Goal: Task Accomplishment & Management: Use online tool/utility

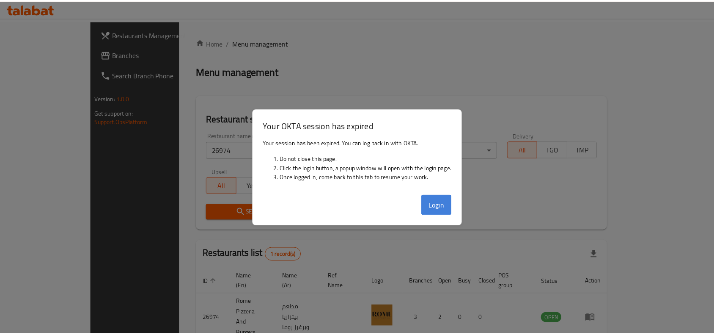
scroll to position [26, 0]
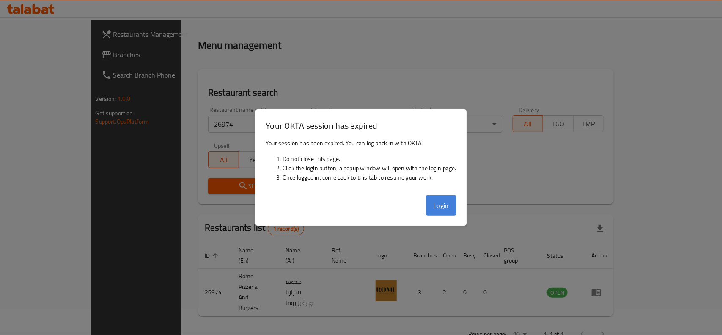
click at [439, 207] on button "Login" at bounding box center [441, 205] width 30 height 20
click at [443, 206] on div "Home / Menu management Menu management Restaurant search Restaurant name or ID …" at bounding box center [406, 177] width 416 height 333
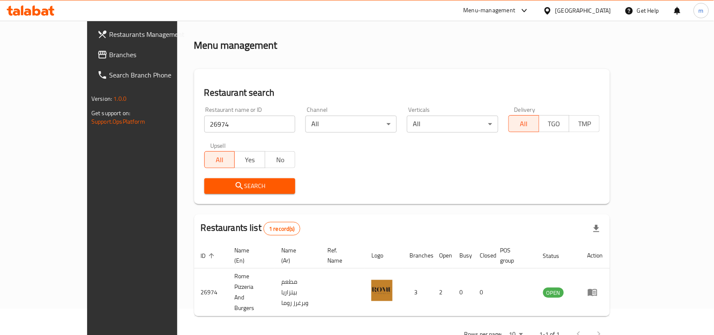
click at [552, 9] on icon at bounding box center [547, 10] width 9 height 9
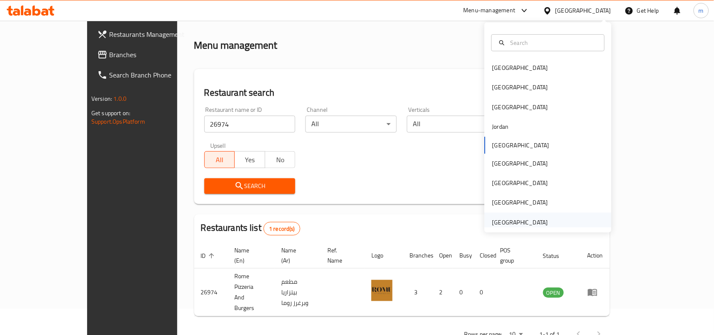
click at [497, 223] on div "[GEOGRAPHIC_DATA]" at bounding box center [520, 221] width 56 height 9
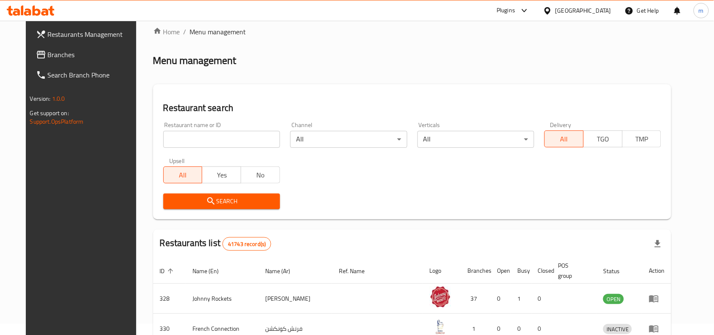
scroll to position [26, 0]
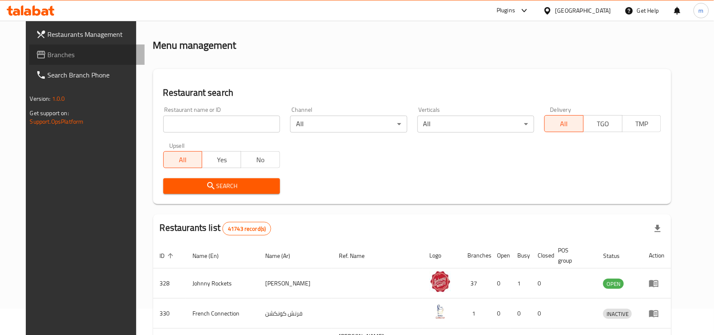
click at [48, 51] on span "Branches" at bounding box center [93, 54] width 91 height 10
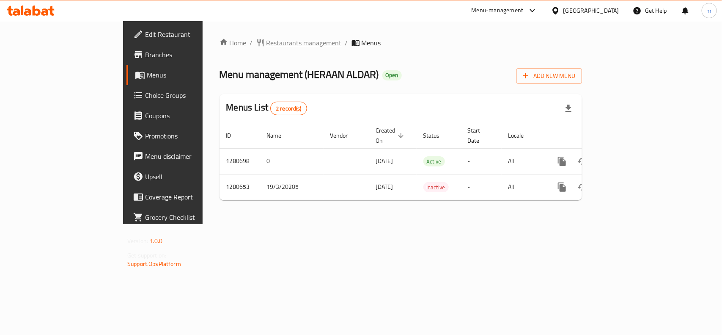
click at [266, 39] on span "Restaurants management" at bounding box center [303, 43] width 75 height 10
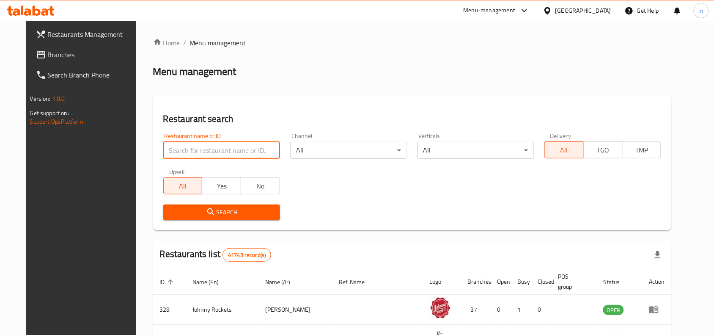
click at [206, 152] on input "search" at bounding box center [221, 150] width 117 height 17
paste input "693934"
type input "693934"
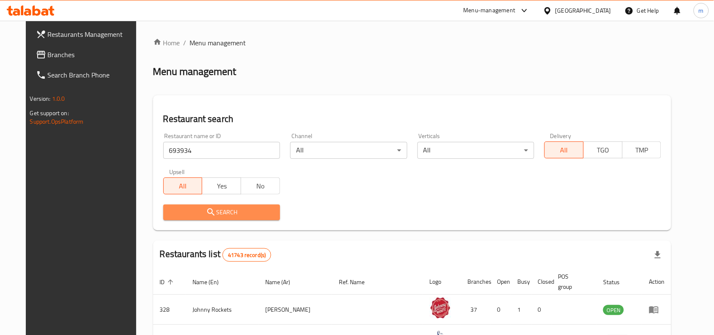
click at [206, 211] on span "Search" at bounding box center [221, 212] width 103 height 11
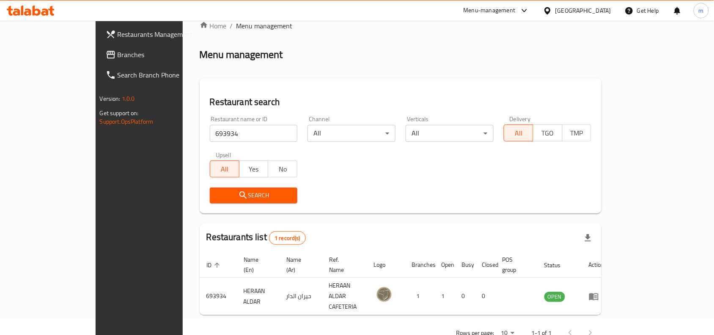
scroll to position [26, 0]
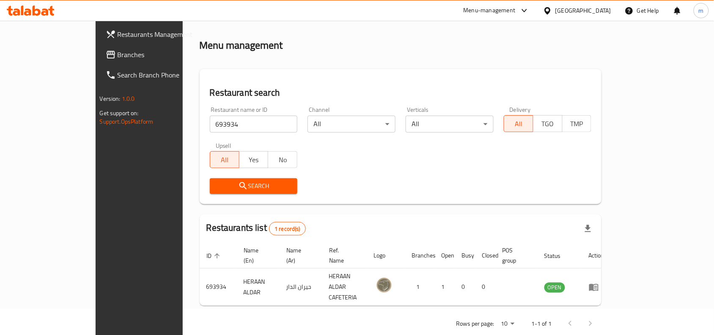
click at [605, 7] on div "[GEOGRAPHIC_DATA]" at bounding box center [583, 10] width 56 height 9
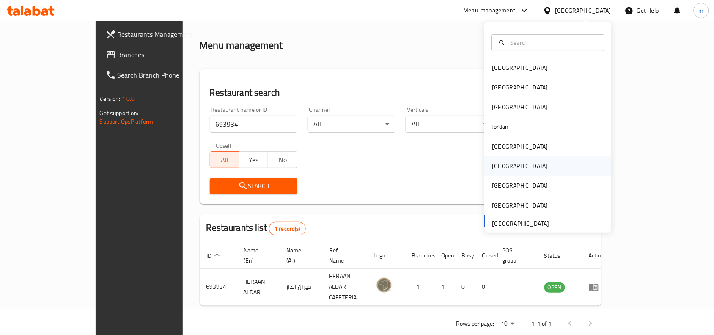
click at [499, 166] on div "Oman" at bounding box center [520, 165] width 56 height 9
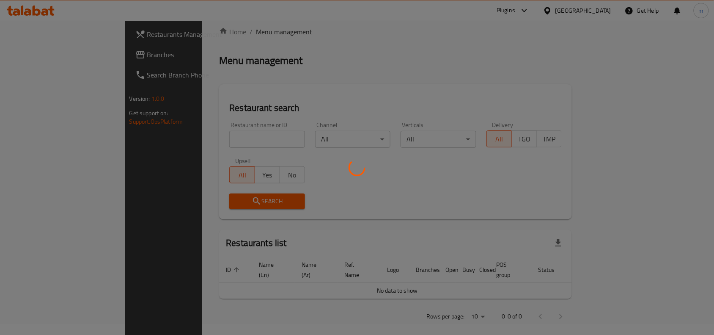
scroll to position [26, 0]
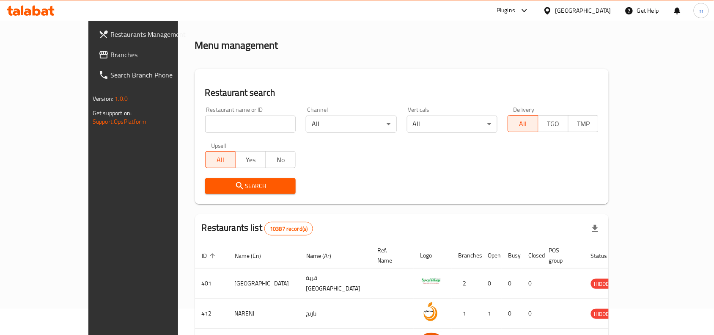
click at [92, 60] on link "Branches" at bounding box center [150, 54] width 116 height 20
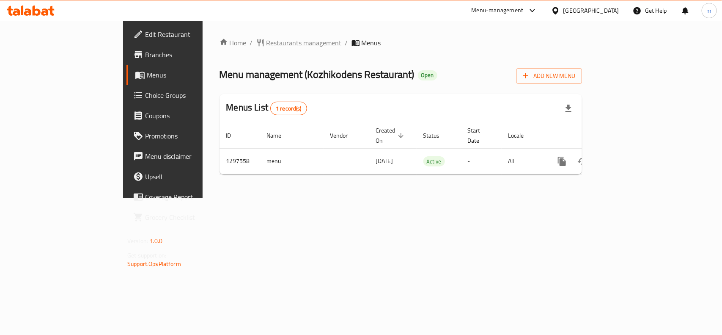
click at [266, 41] on span "Restaurants management" at bounding box center [303, 43] width 75 height 10
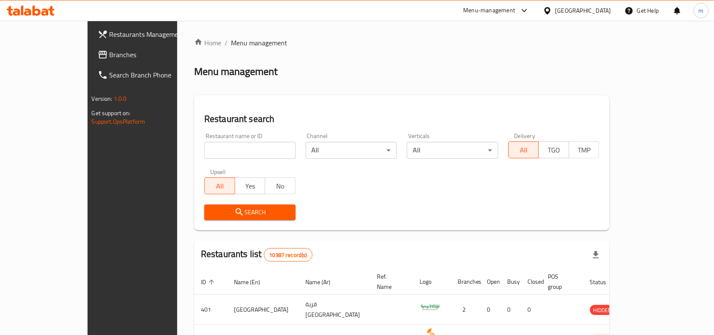
click at [204, 148] on input "search" at bounding box center [249, 150] width 91 height 17
paste input "700543"
type input "700543"
click at [234, 215] on icon "submit" at bounding box center [239, 212] width 10 height 10
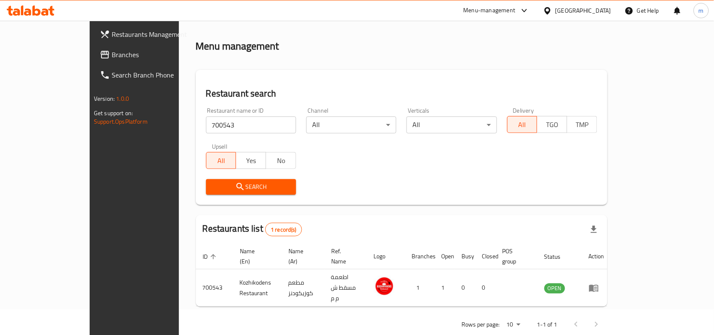
scroll to position [26, 0]
click at [552, 11] on icon at bounding box center [547, 10] width 9 height 9
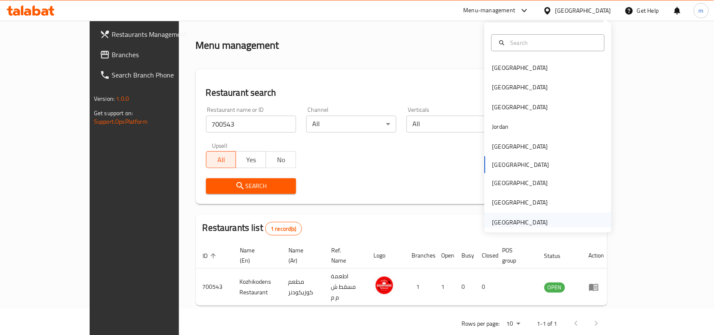
click at [513, 219] on div "[GEOGRAPHIC_DATA]" at bounding box center [520, 221] width 56 height 9
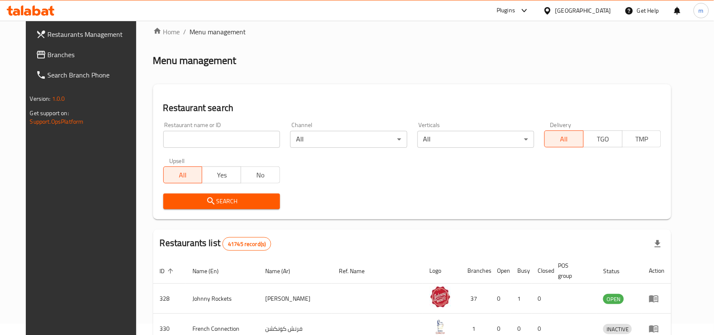
scroll to position [26, 0]
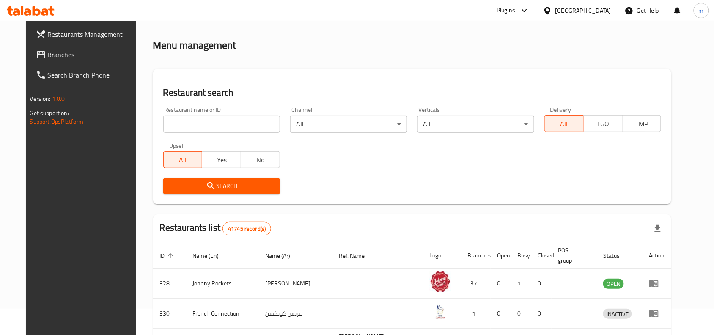
click at [31, 47] on link "Branches" at bounding box center [87, 54] width 116 height 20
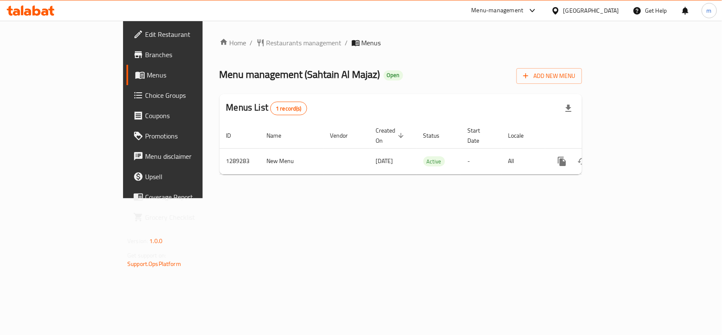
click at [507, 89] on div "Home / Restaurants management / Menus Menu management ( Sahtain Al Majaz ) Open…" at bounding box center [400, 109] width 362 height 143
click at [266, 43] on span "Restaurants management" at bounding box center [303, 43] width 75 height 10
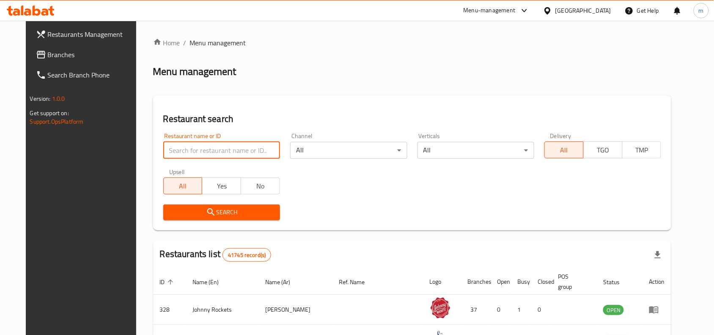
click at [198, 147] on input "search" at bounding box center [221, 150] width 117 height 17
paste input "697606"
type input "697606"
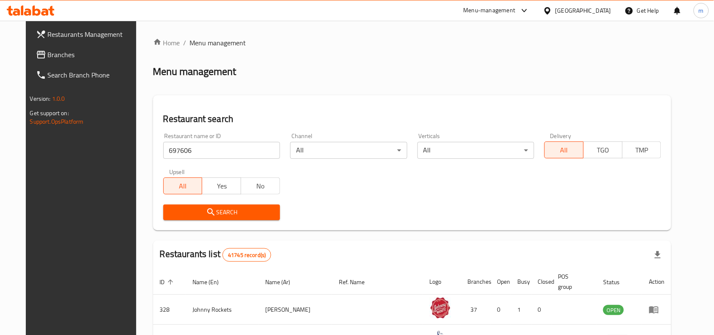
click at [228, 212] on span "Search" at bounding box center [221, 212] width 103 height 11
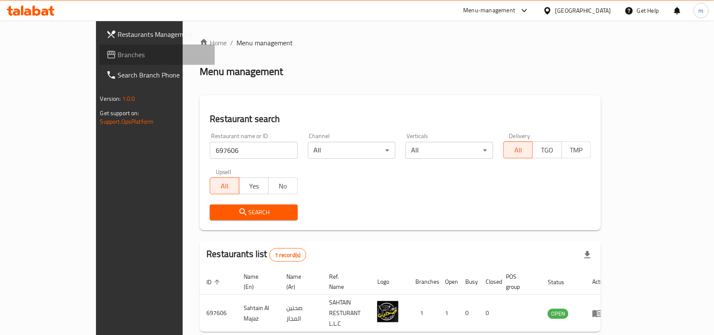
click at [118, 52] on span "Branches" at bounding box center [163, 54] width 91 height 10
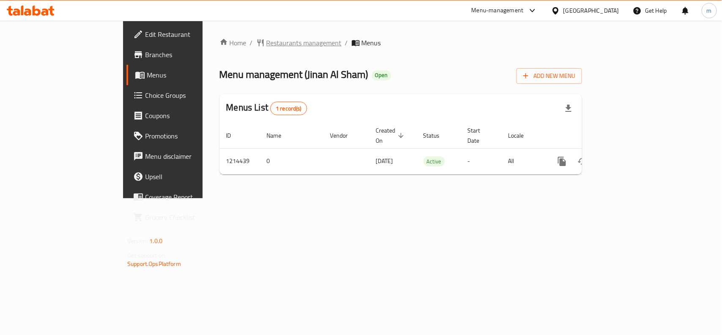
click at [266, 41] on span "Restaurants management" at bounding box center [303, 43] width 75 height 10
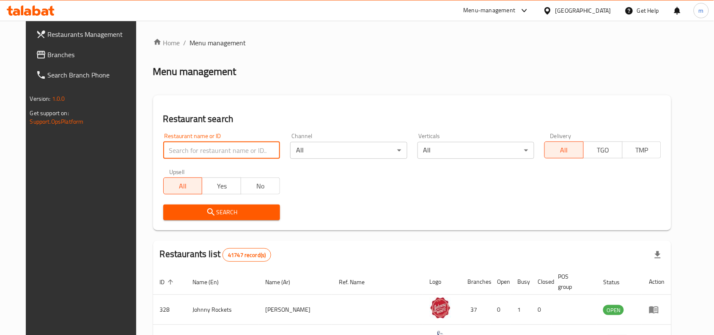
click at [222, 142] on input "search" at bounding box center [221, 150] width 117 height 17
paste input "671087"
type input "671087"
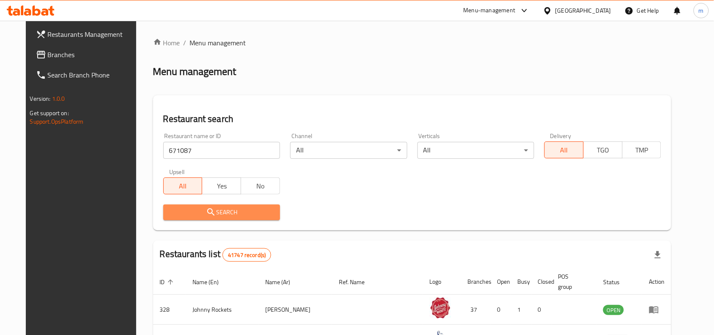
click at [221, 214] on span "Search" at bounding box center [221, 212] width 103 height 11
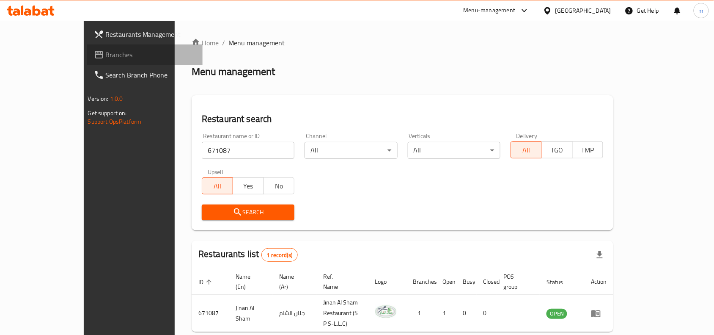
click at [106, 54] on span "Branches" at bounding box center [151, 54] width 91 height 10
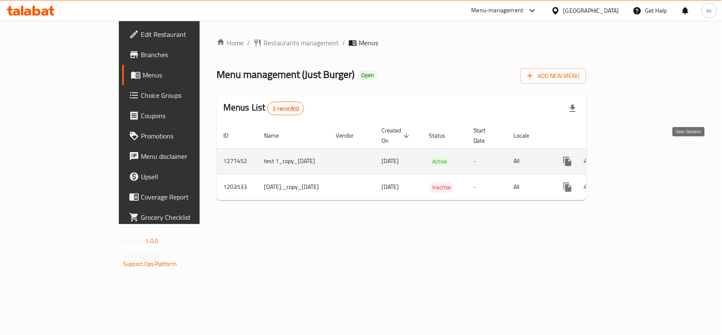
click at [634, 156] on icon "enhanced table" at bounding box center [628, 161] width 10 height 10
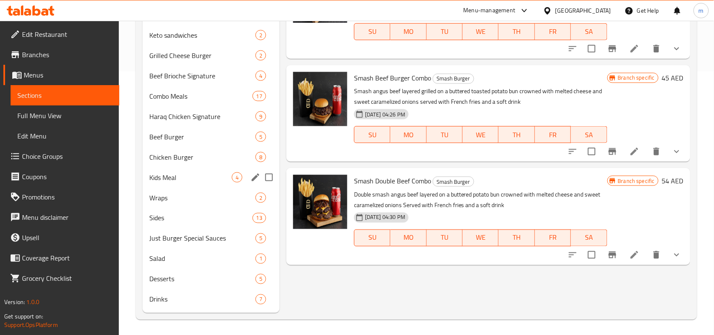
scroll to position [264, 0]
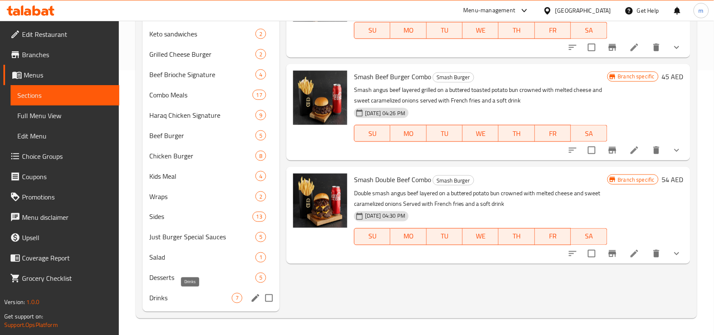
click at [187, 299] on span "Drinks" at bounding box center [190, 298] width 82 height 10
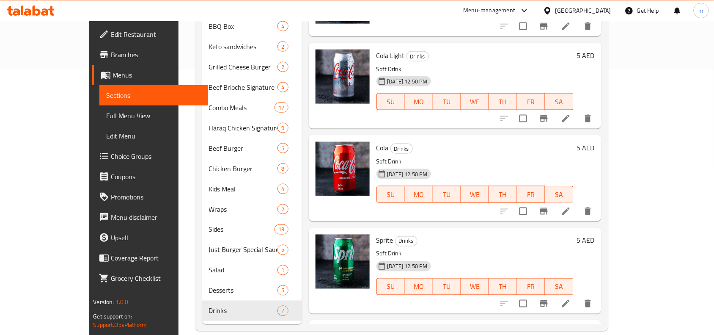
click at [111, 157] on span "Choice Groups" at bounding box center [156, 156] width 91 height 10
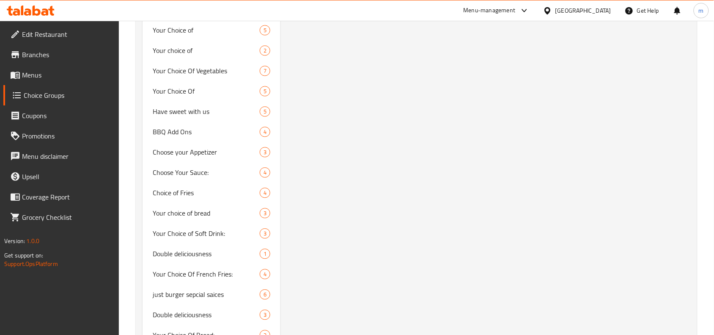
scroll to position [3416, 0]
click at [178, 233] on span "Your Choice of Soft Drink:" at bounding box center [194, 234] width 82 height 10
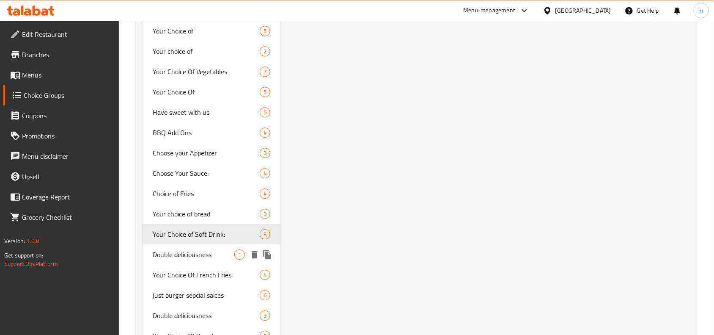
type input "Your Choice of Soft Drink:"
type input "اختيارك من المشروب الغازي:"
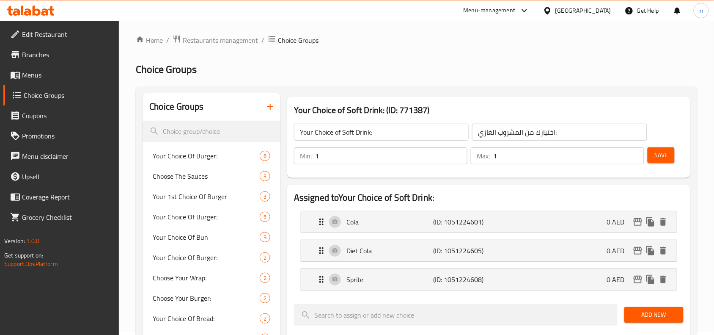
scroll to position [0, 0]
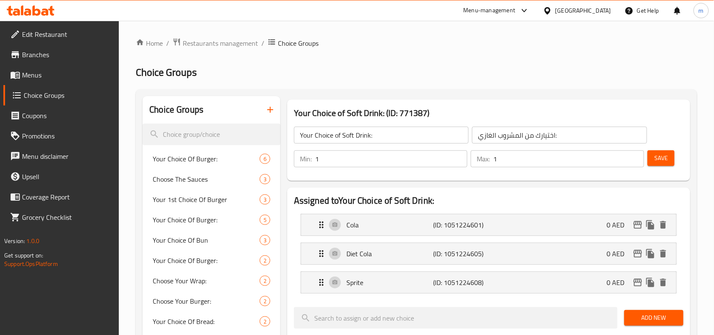
click at [550, 8] on icon at bounding box center [547, 10] width 6 height 7
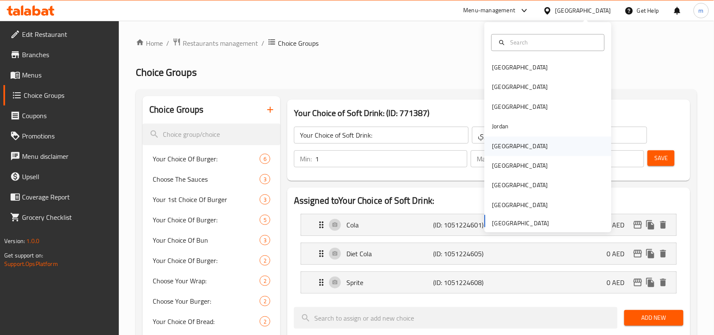
click at [506, 148] on div "Kuwait" at bounding box center [520, 145] width 69 height 19
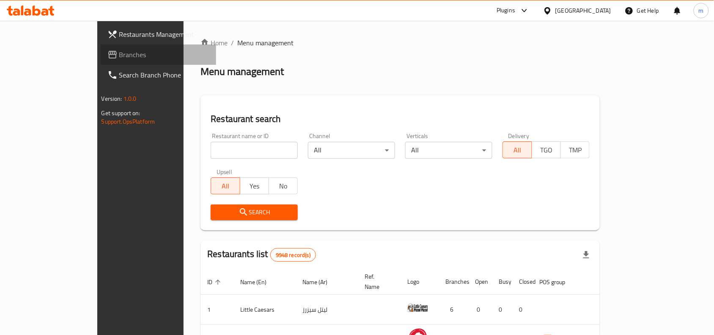
click at [119, 56] on span "Branches" at bounding box center [164, 54] width 91 height 10
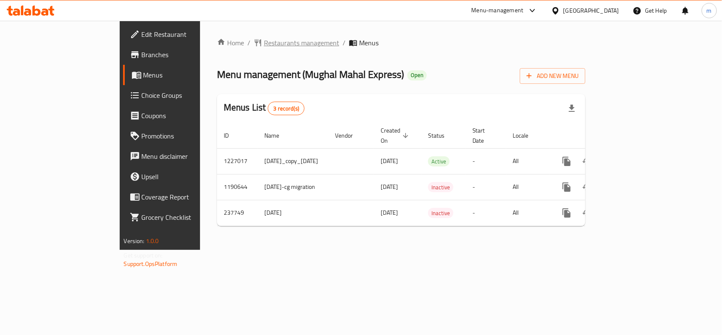
click at [264, 41] on span "Restaurants management" at bounding box center [301, 43] width 75 height 10
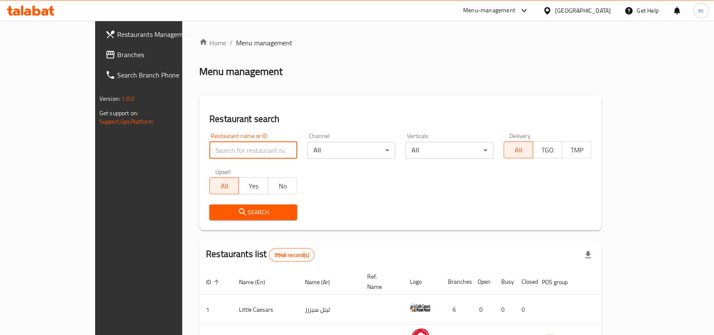
click at [216, 146] on input "search" at bounding box center [253, 150] width 88 height 17
paste input "626776"
type input "626776"
click at [216, 215] on span "Search" at bounding box center [253, 212] width 74 height 11
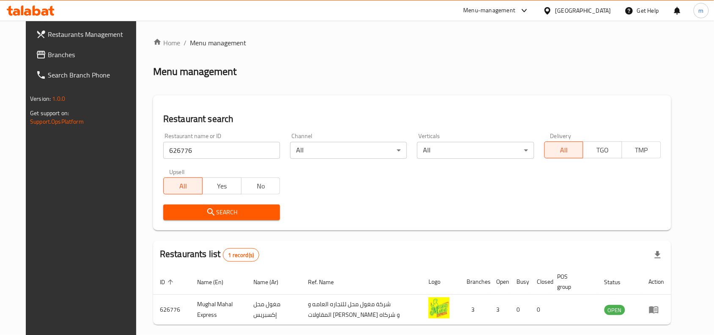
click at [550, 9] on icon at bounding box center [547, 10] width 6 height 7
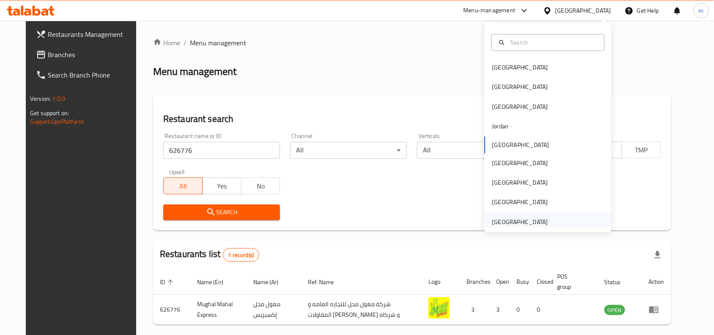
click at [510, 225] on div "[GEOGRAPHIC_DATA]" at bounding box center [520, 221] width 56 height 9
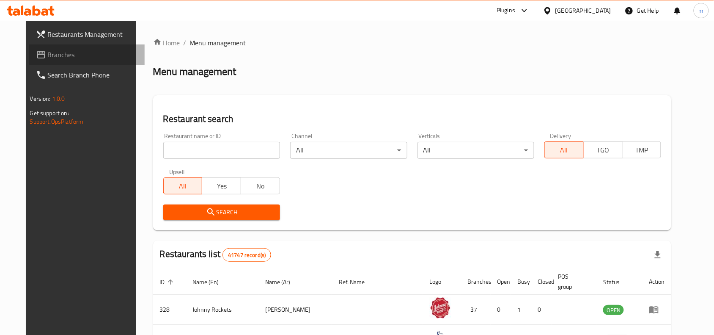
click at [58, 56] on span "Branches" at bounding box center [93, 54] width 91 height 10
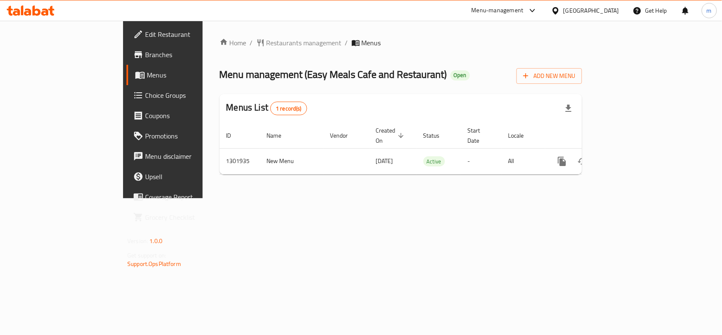
click at [230, 49] on div "Home / Restaurants management / Menus Menu management ( Easy Meals Cafe and Res…" at bounding box center [400, 109] width 362 height 143
click at [266, 41] on span "Restaurants management" at bounding box center [303, 43] width 75 height 10
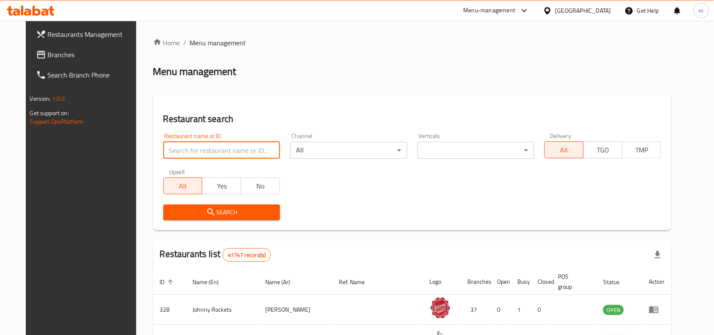
click at [229, 144] on input "search" at bounding box center [221, 150] width 117 height 17
paste input "702083"
type input "702083"
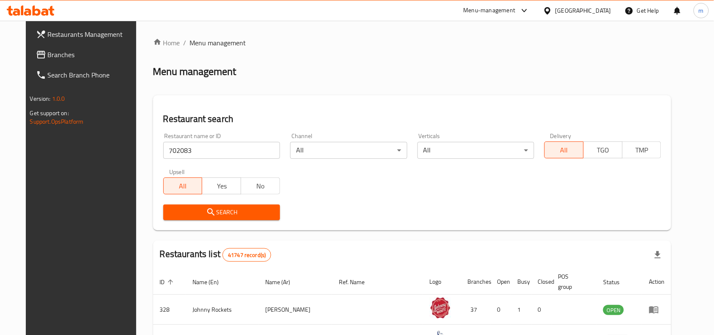
click at [233, 208] on span "Search" at bounding box center [221, 212] width 103 height 11
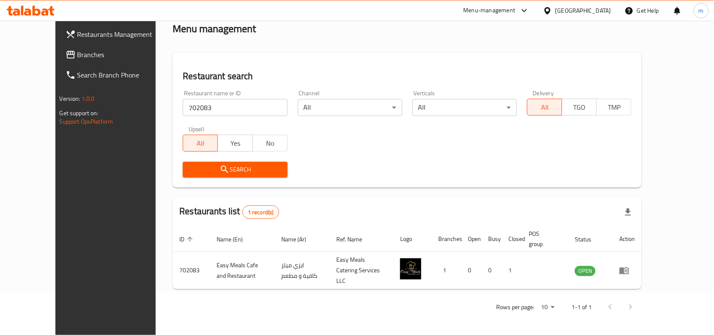
scroll to position [36, 0]
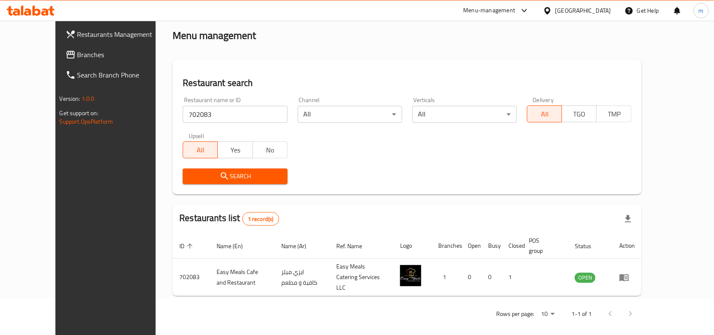
click at [77, 58] on span "Branches" at bounding box center [122, 54] width 91 height 10
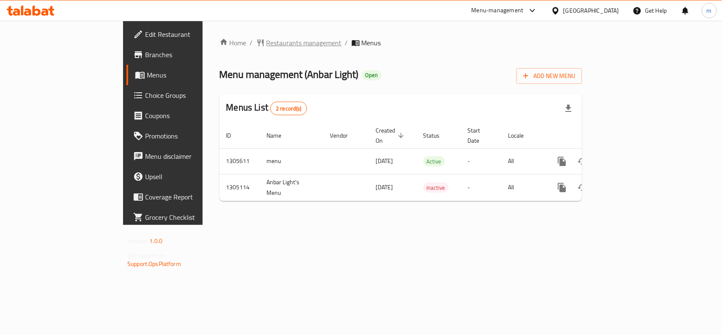
click at [266, 39] on span "Restaurants management" at bounding box center [303, 43] width 75 height 10
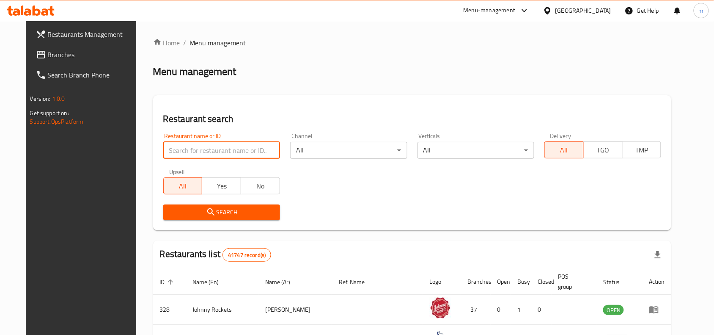
click at [210, 153] on input "search" at bounding box center [221, 150] width 117 height 17
paste input "703544"
type input "703544"
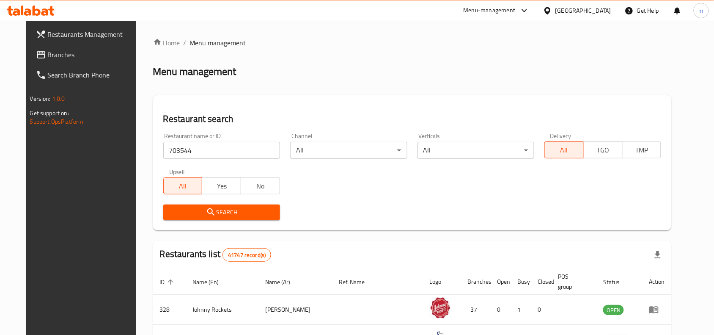
click at [217, 211] on span "Search" at bounding box center [221, 212] width 103 height 11
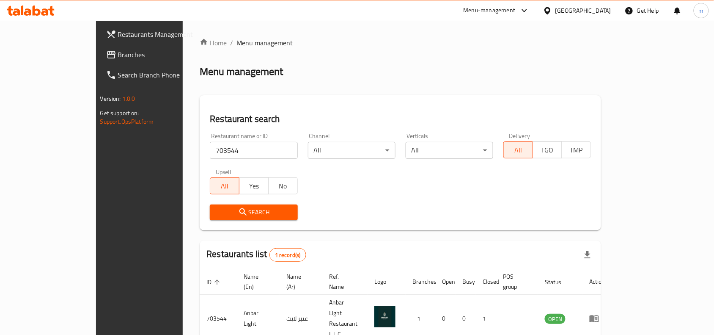
click at [118, 50] on span "Branches" at bounding box center [163, 54] width 91 height 10
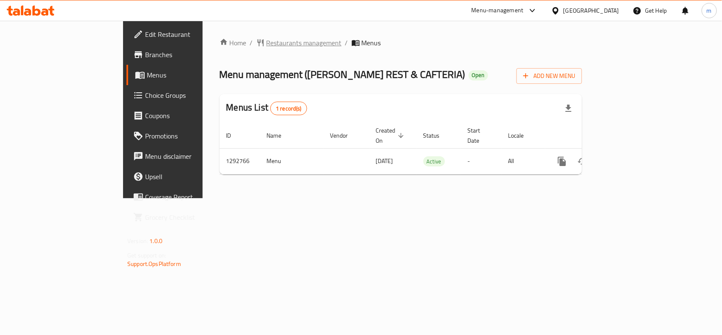
click at [266, 42] on span "Restaurants management" at bounding box center [303, 43] width 75 height 10
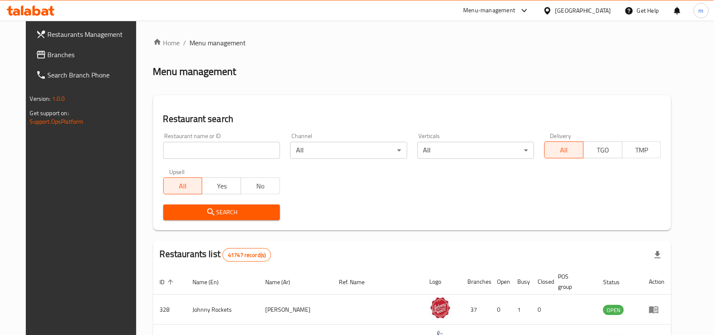
click at [214, 155] on input "search" at bounding box center [221, 150] width 117 height 17
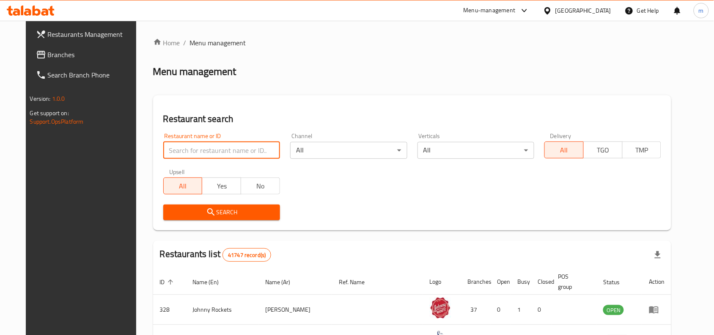
paste input "699224"
type input "699224"
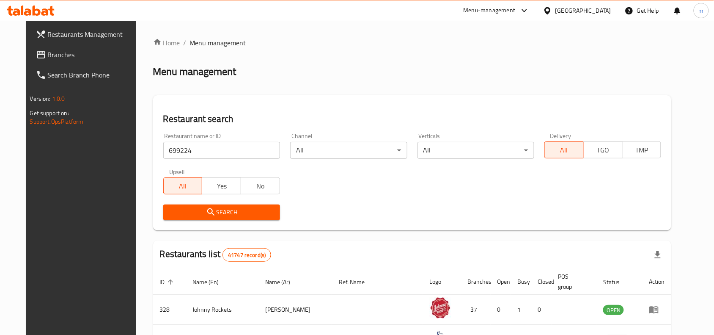
click at [214, 211] on span "Search" at bounding box center [221, 212] width 103 height 11
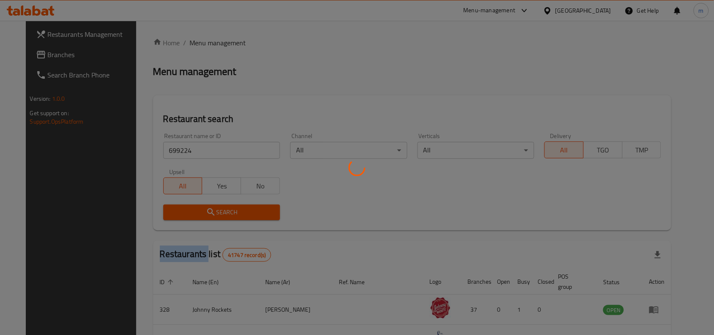
click at [214, 211] on div at bounding box center [357, 167] width 714 height 335
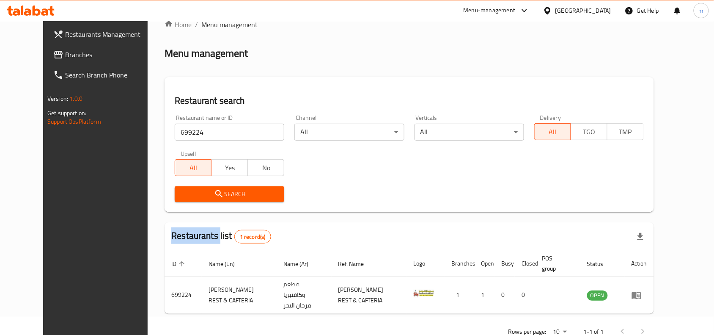
scroll to position [36, 0]
